Goal: Obtain resource: Obtain resource

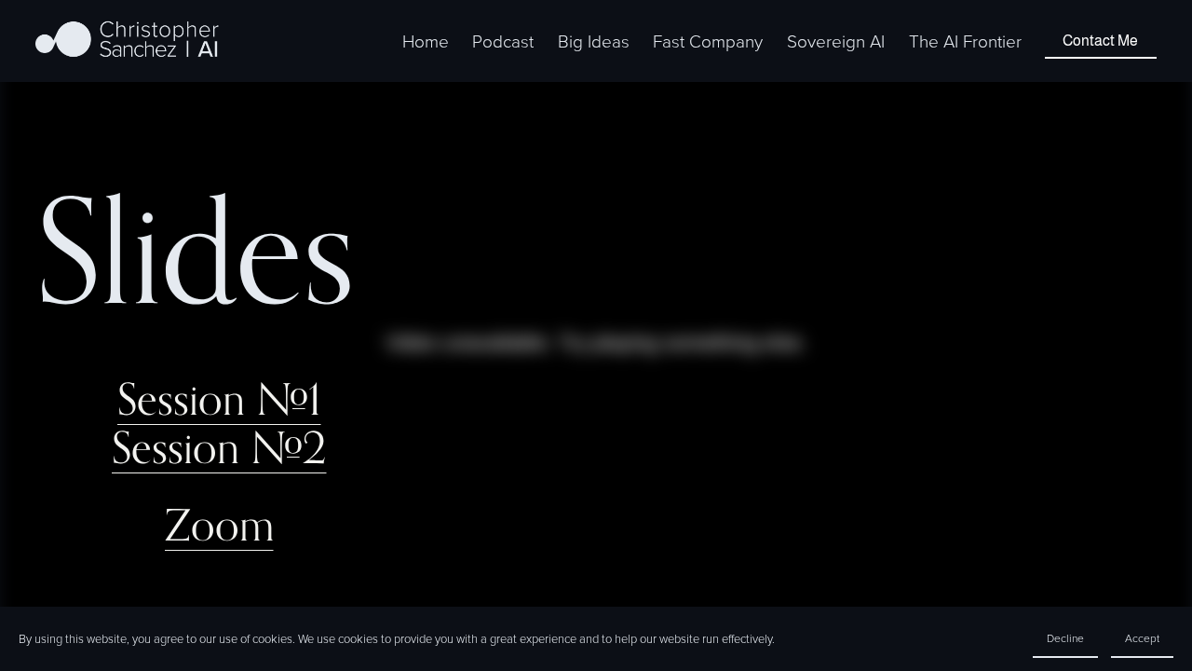
scroll to position [186, 0]
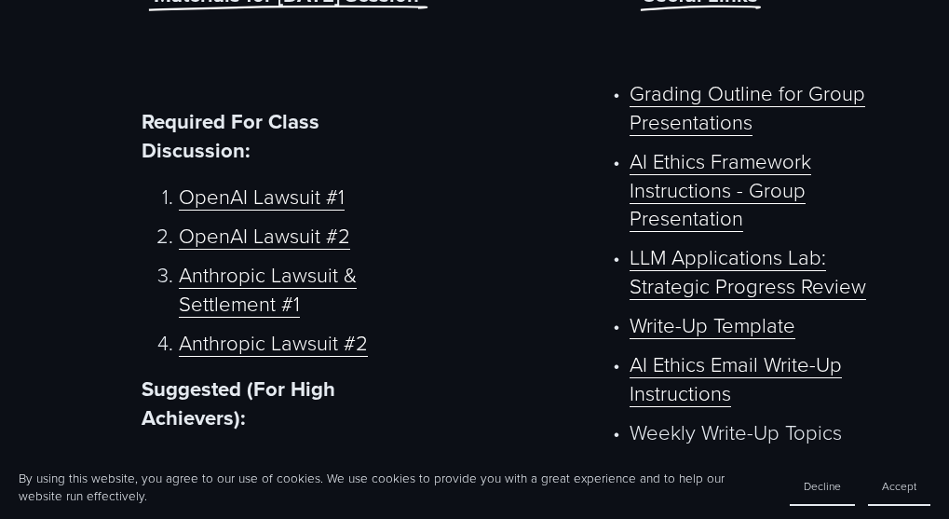
scroll to position [745, 0]
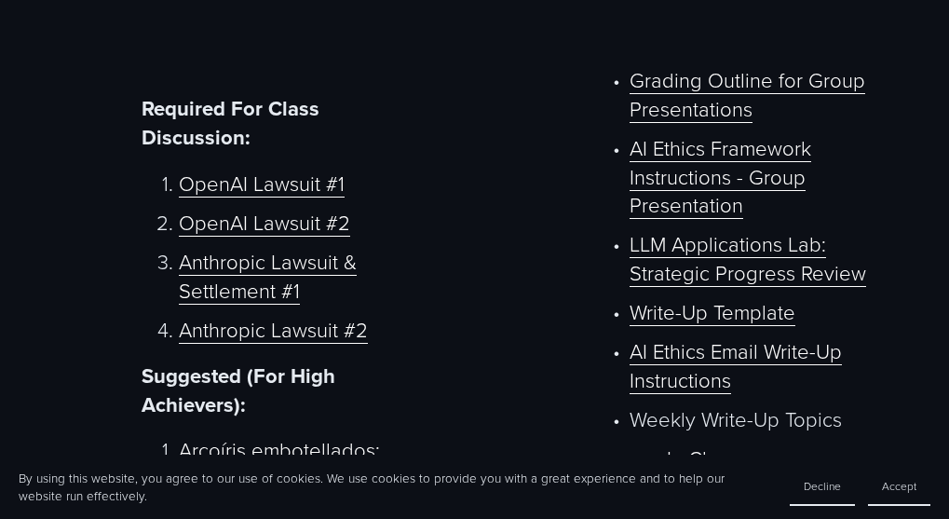
click at [712, 326] on link "Write-Up Template" at bounding box center [713, 311] width 166 height 29
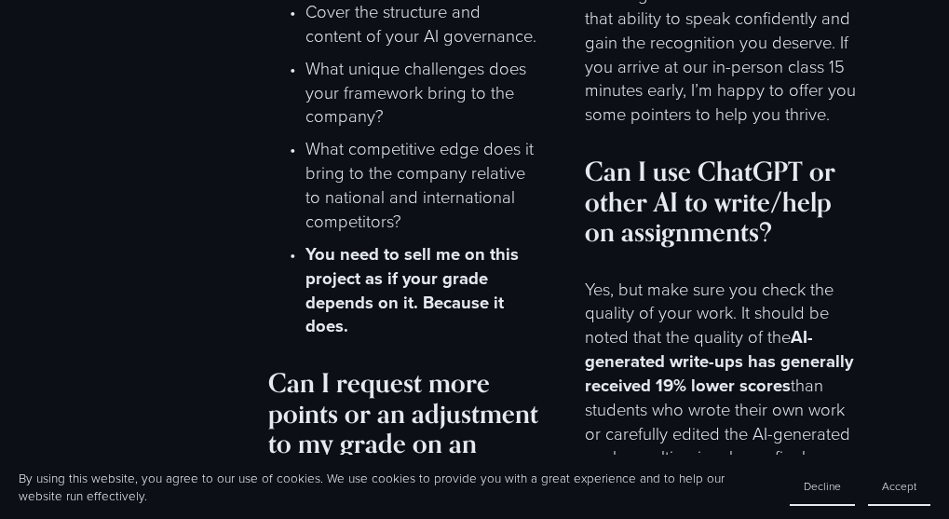
scroll to position [10196, 0]
